Goal: Information Seeking & Learning: Learn about a topic

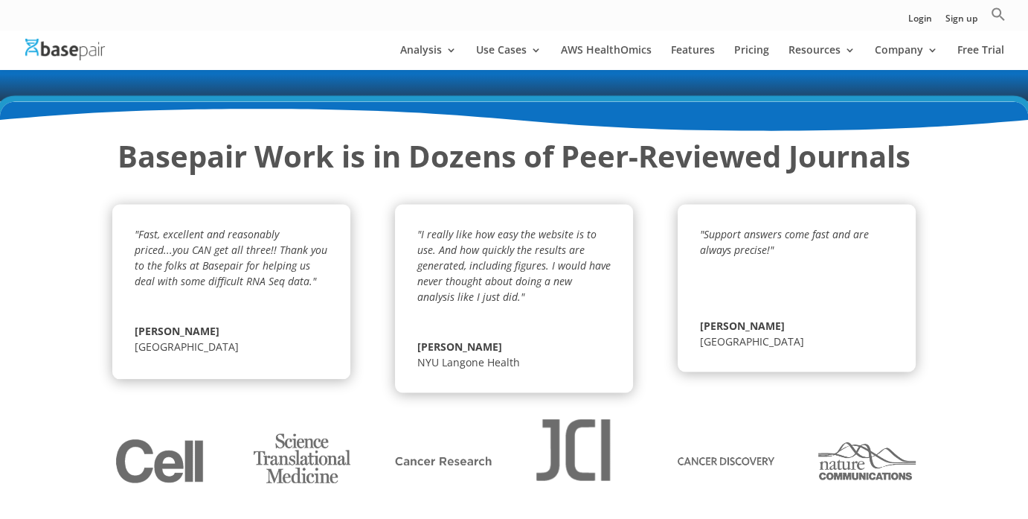
scroll to position [2381, 0]
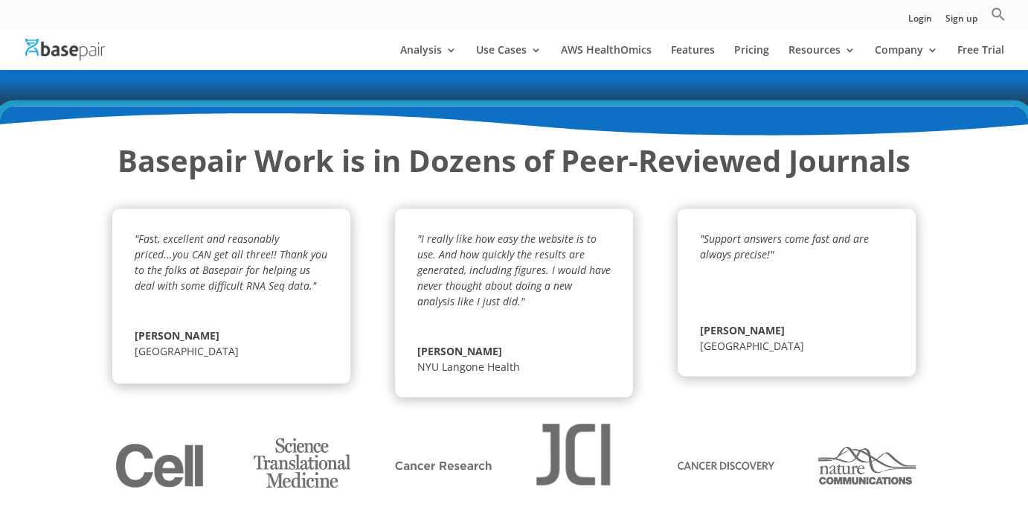
drag, startPoint x: 807, startPoint y: 326, endPoint x: 413, endPoint y: 310, distance: 393.9
click at [417, 310] on div ""Fast, excellent and reasonably priced...you CAN get all three!! Thank you to t…" at bounding box center [514, 293] width 804 height 207
click at [332, 350] on div ""Fast, excellent and reasonably priced...you CAN get all three!! Thank you to t…" at bounding box center [231, 295] width 238 height 175
click at [208, 156] on strong "Basepair Work is in Dozens of Peer-Reviewed Journals" at bounding box center [514, 160] width 793 height 41
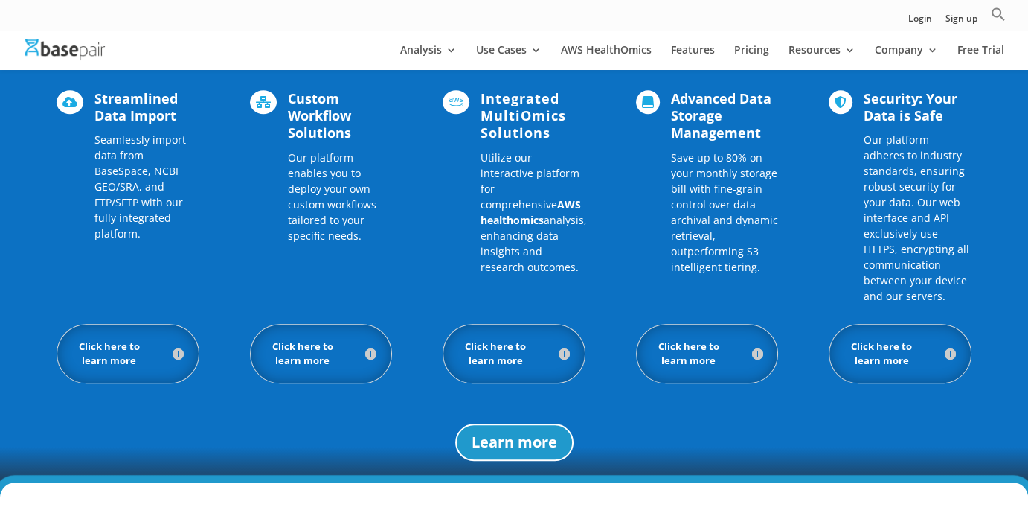
scroll to position [1415, 0]
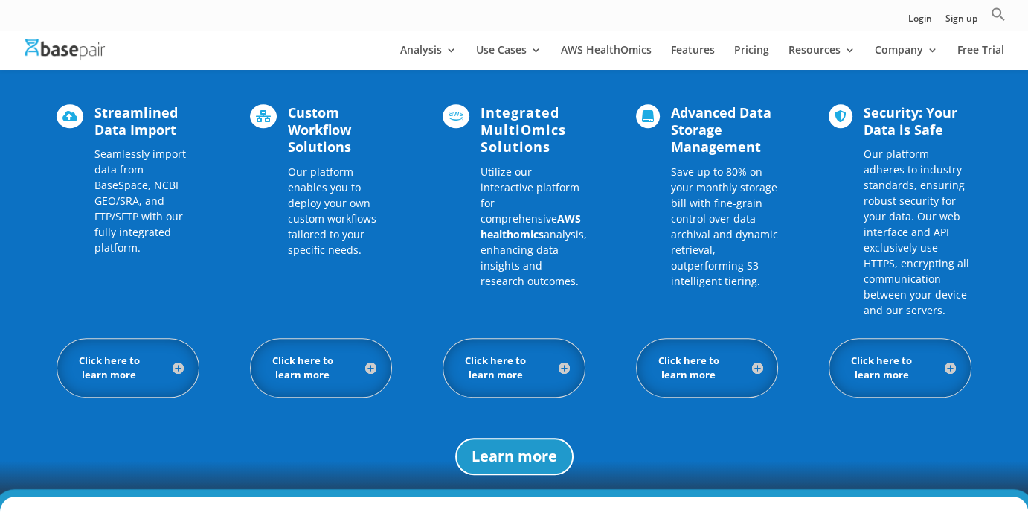
click at [372, 365] on h5 "Click here to learn more" at bounding box center [322, 367] width 112 height 28
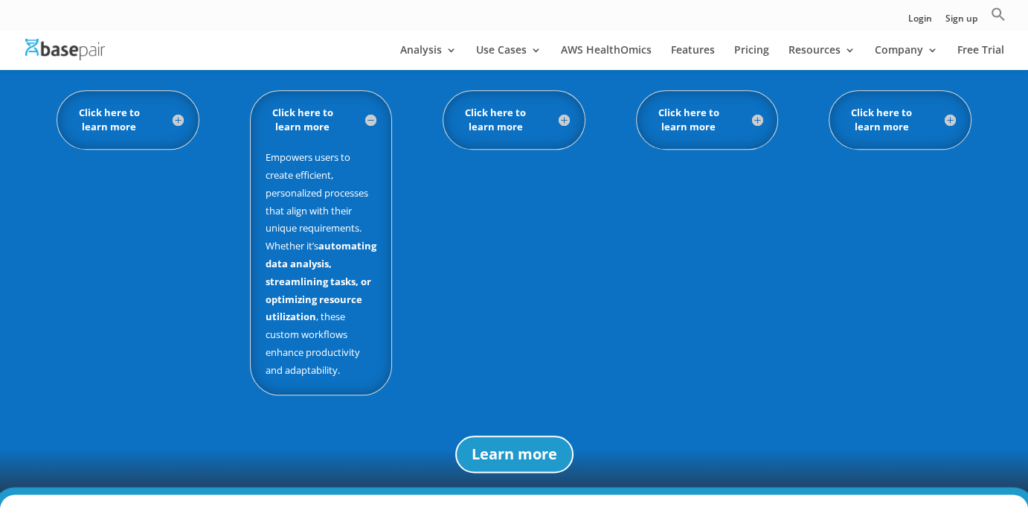
scroll to position [1563, 0]
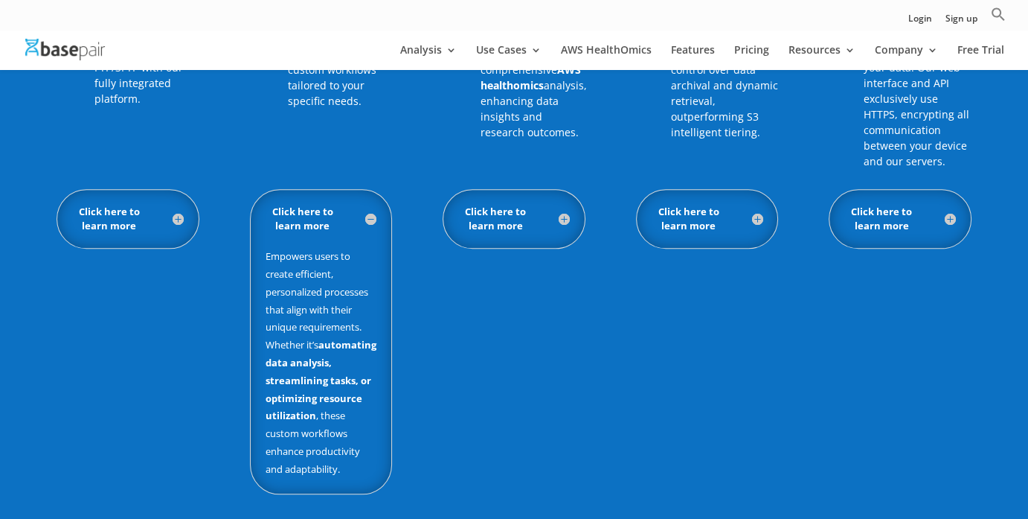
click at [580, 208] on div "Click here to learn more Integration of AWS HealthOmics lies in the seamless co…" at bounding box center [514, 219] width 143 height 60
click at [563, 216] on h5 "Click here to learn more" at bounding box center [514, 219] width 112 height 28
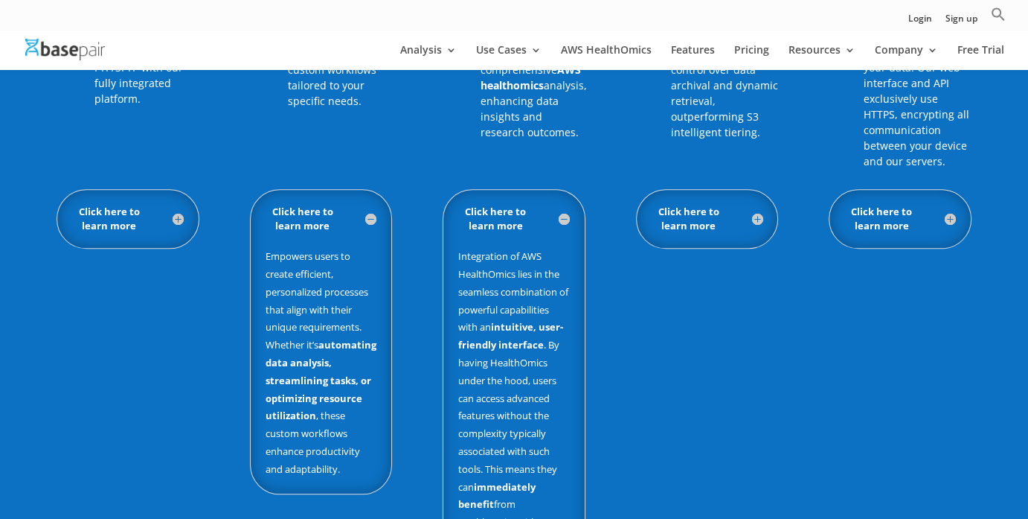
drag, startPoint x: 783, startPoint y: 214, endPoint x: 769, endPoint y: 217, distance: 13.7
click at [779, 215] on div "Click here to learn more Ability to seamlessly import data from diverse sources…" at bounding box center [514, 404] width 915 height 431
click at [766, 217] on div "Click here to learn more Our system automatically moves large Omics files like …" at bounding box center [707, 219] width 143 height 60
click at [751, 213] on h5 "Click here to learn more" at bounding box center [708, 219] width 112 height 28
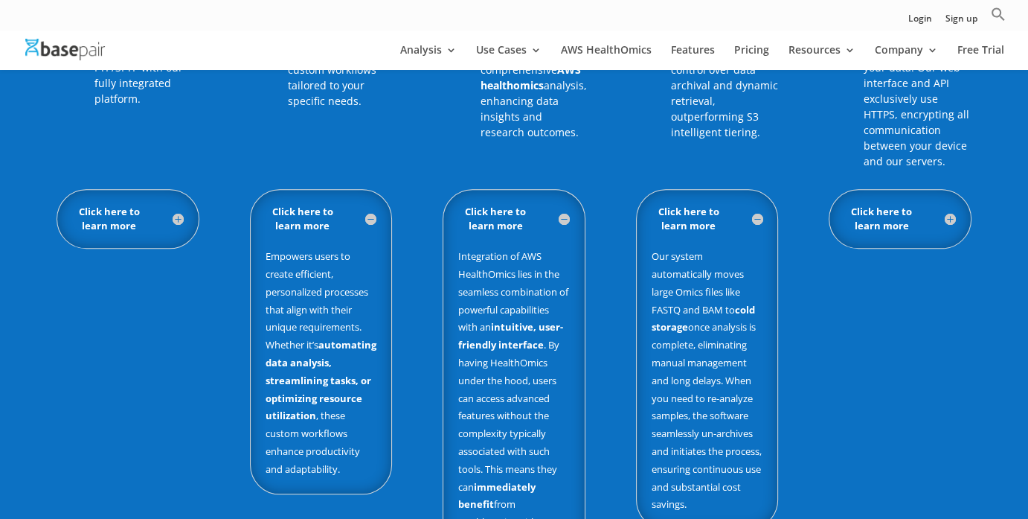
click at [758, 214] on h5 "Click here to learn more" at bounding box center [708, 219] width 112 height 28
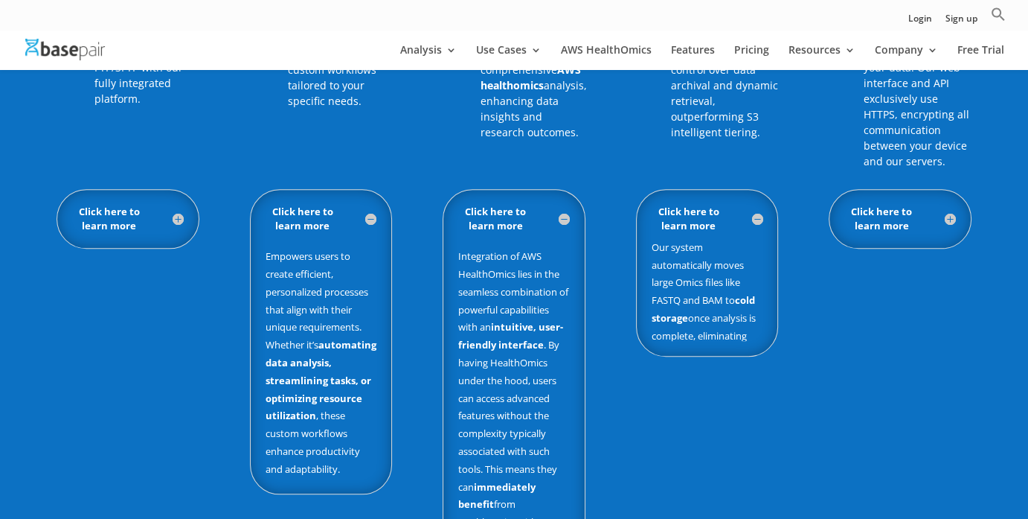
click at [530, 216] on h5 "Click here to learn more" at bounding box center [514, 219] width 112 height 28
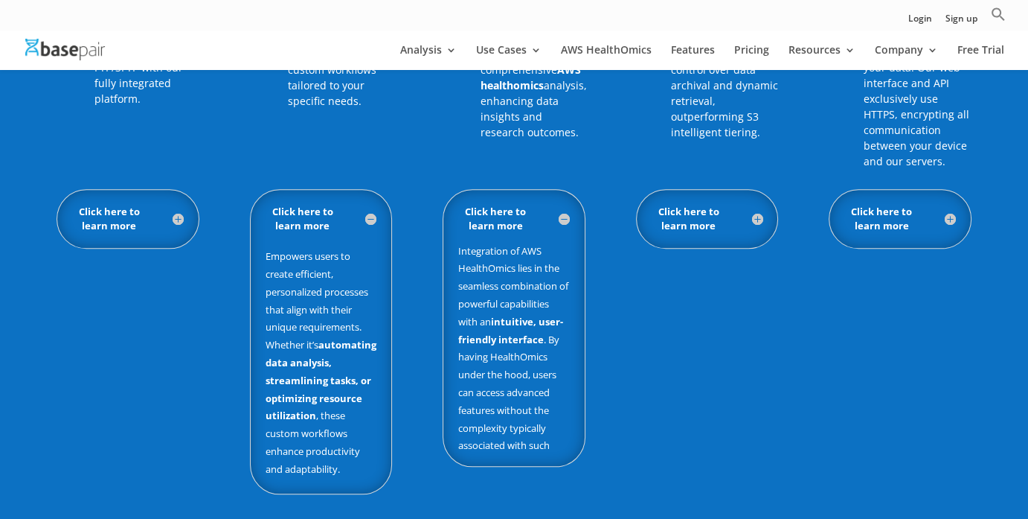
click at [370, 211] on h5 "Click here to learn more" at bounding box center [322, 219] width 112 height 28
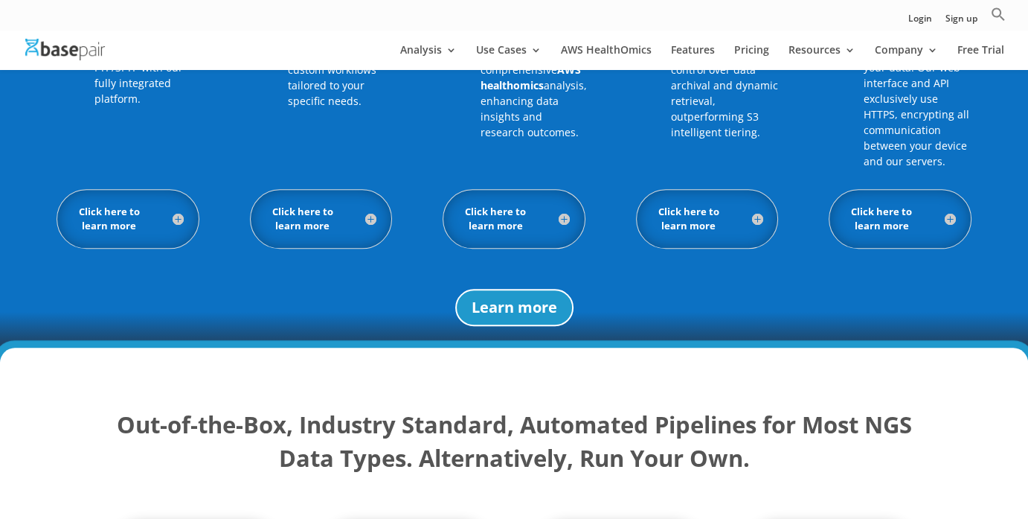
click at [150, 233] on div "Click here to learn more Ability to seamlessly import data from diverse sources…" at bounding box center [128, 219] width 143 height 60
click at [158, 208] on h5 "Click here to learn more" at bounding box center [128, 219] width 112 height 28
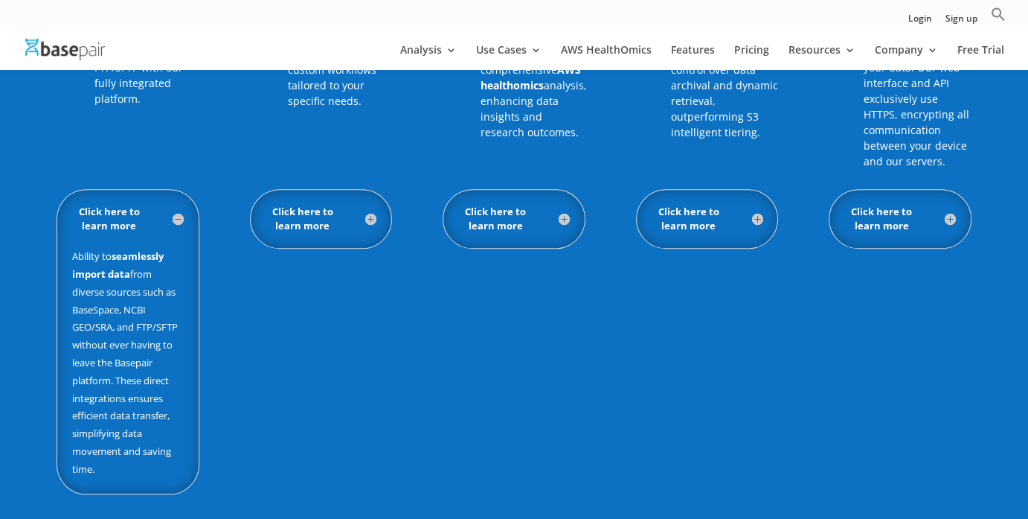
click at [172, 214] on h5 "Click here to learn more" at bounding box center [128, 219] width 112 height 28
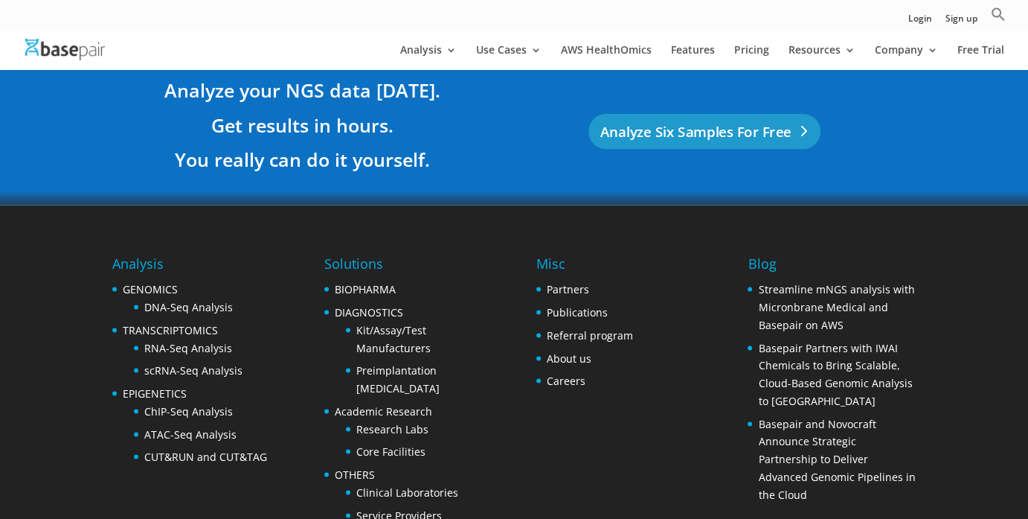
scroll to position [2977, 0]
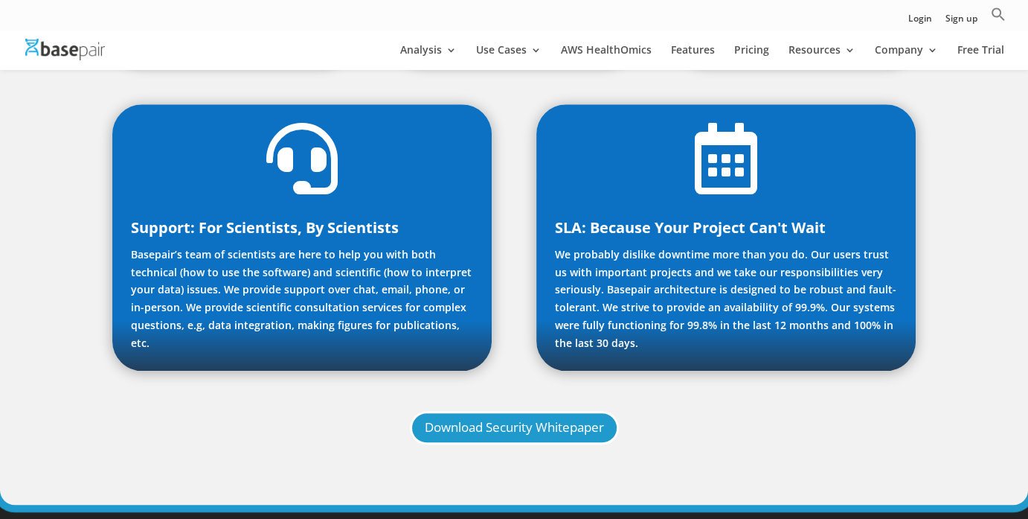
scroll to position [1334, 0]
